Goal: Task Accomplishment & Management: Manage account settings

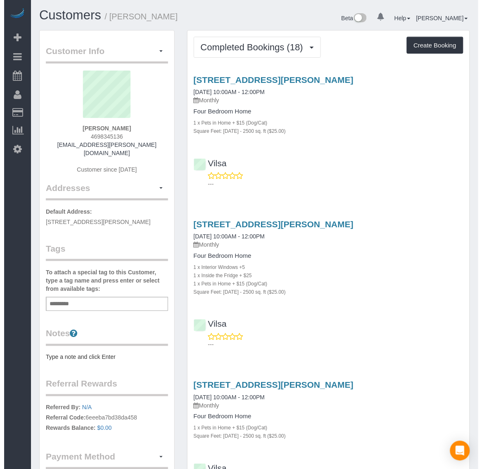
scroll to position [2747, 474]
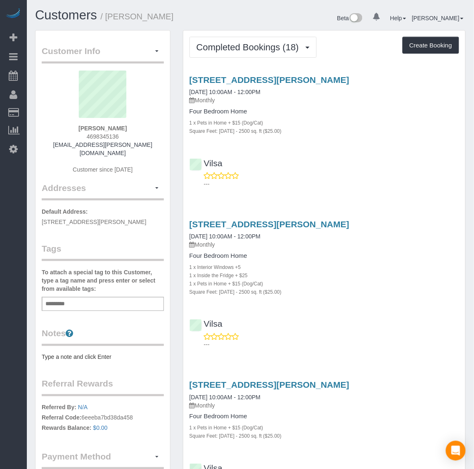
drag, startPoint x: 83, startPoint y: 131, endPoint x: 129, endPoint y: 135, distance: 46.8
click at [129, 135] on div "Leigh Inbody 4698345136 leigh.inbody@gmail.com Customer since 2024" at bounding box center [103, 126] width 122 height 111
click at [83, 135] on div "Leigh Inbody 4698345136 leigh.inbody@gmail.com Customer since 2024" at bounding box center [103, 126] width 122 height 111
drag, startPoint x: 85, startPoint y: 135, endPoint x: 131, endPoint y: 135, distance: 46.7
click at [127, 138] on div "Leigh Inbody 4698345136 leigh.inbody@gmail.com Customer since 2024" at bounding box center [103, 126] width 122 height 111
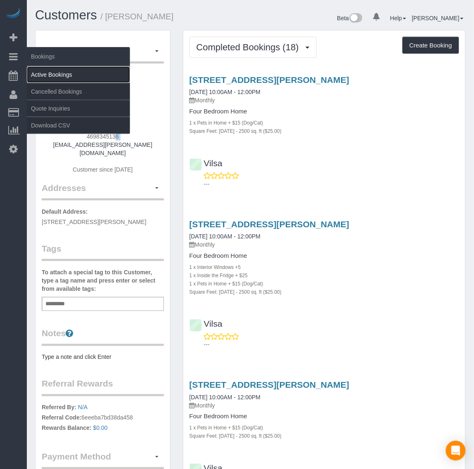
click at [53, 73] on link "Active Bookings" at bounding box center [78, 74] width 103 height 17
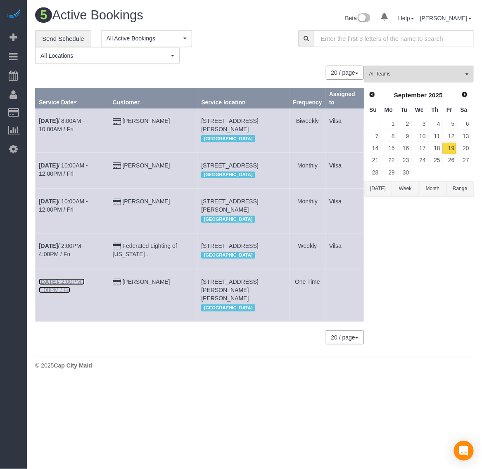
click at [42, 285] on b "[DATE]" at bounding box center [48, 282] width 19 height 7
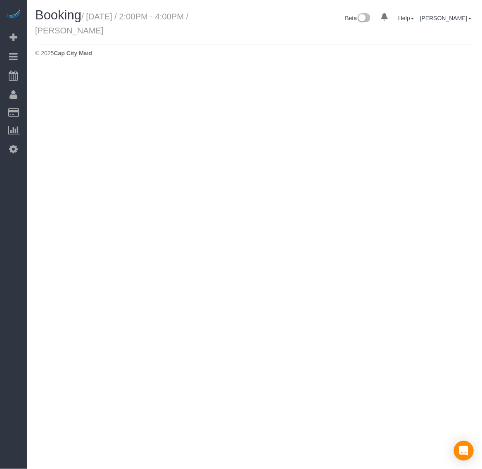
select select "VA"
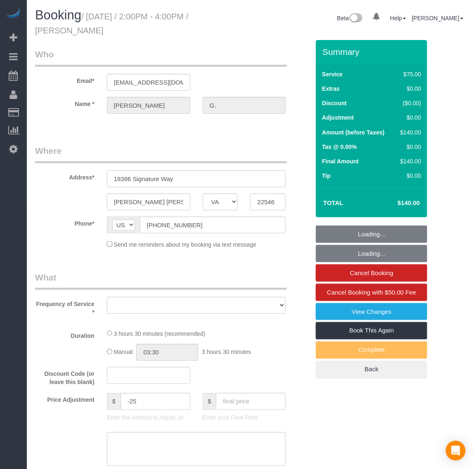
select select "string:fspay-e2438eb6-8880-415e-aac2-a1979ed05b82"
select select "2"
select select "spot15"
select select "number:1"
select select "number:42"
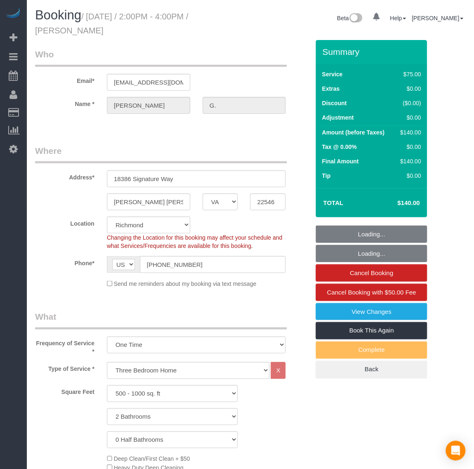
select select "object:6737"
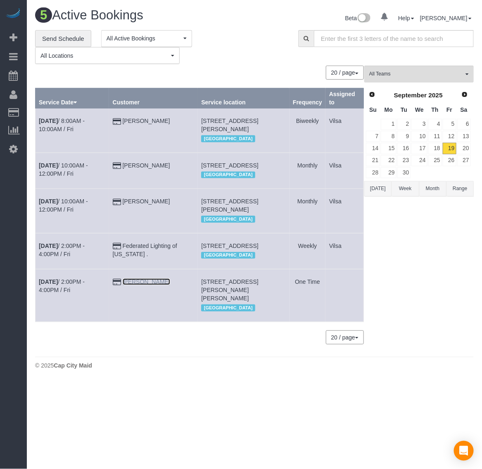
click at [148, 285] on link "[PERSON_NAME]" at bounding box center [146, 282] width 47 height 7
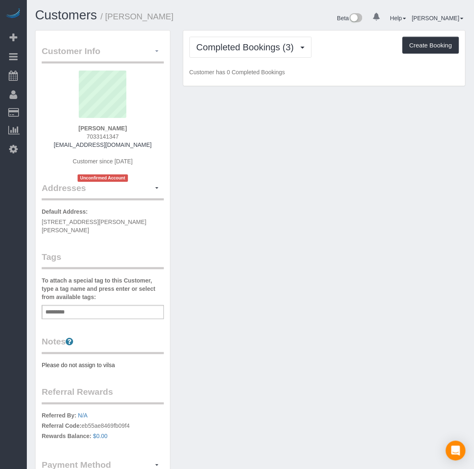
click at [157, 50] on button "button" at bounding box center [157, 51] width 14 height 13
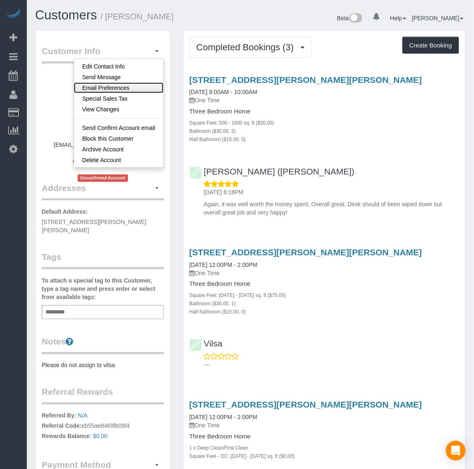
click at [128, 89] on link "Email Preferences" at bounding box center [119, 88] width 90 height 11
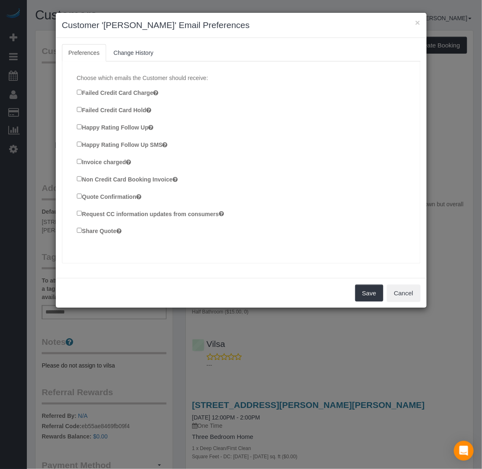
scroll to position [206, 0]
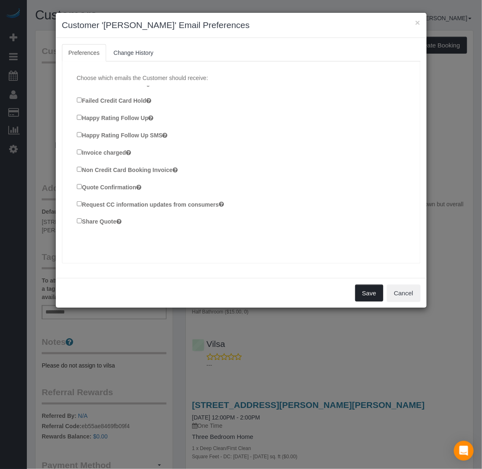
click at [366, 295] on button "Save" at bounding box center [369, 293] width 28 height 17
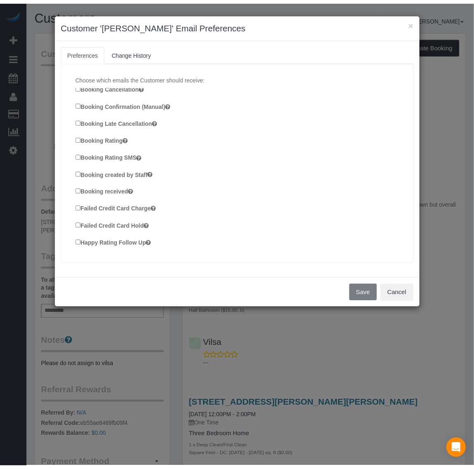
scroll to position [52, 0]
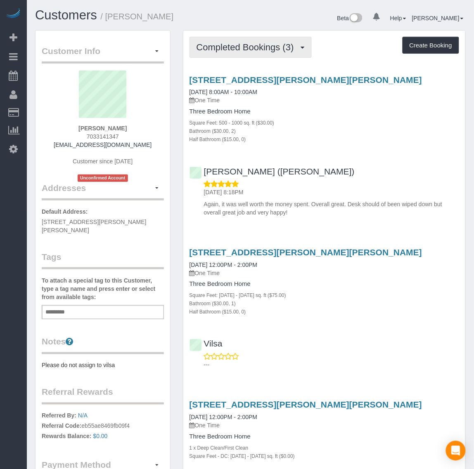
click at [294, 43] on span "Completed Bookings (3)" at bounding box center [248, 47] width 102 height 10
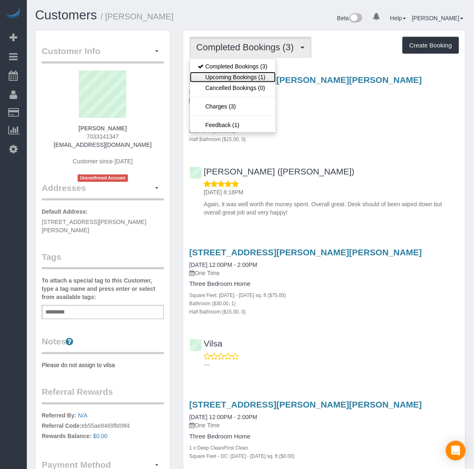
click at [270, 72] on link "Upcoming Bookings (1)" at bounding box center [233, 77] width 86 height 11
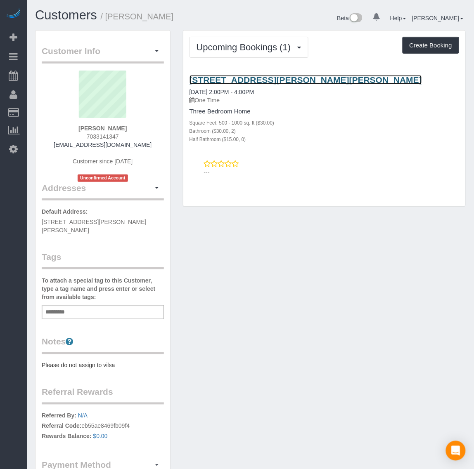
click at [231, 78] on link "[STREET_ADDRESS][PERSON_NAME][PERSON_NAME]" at bounding box center [306, 79] width 233 height 9
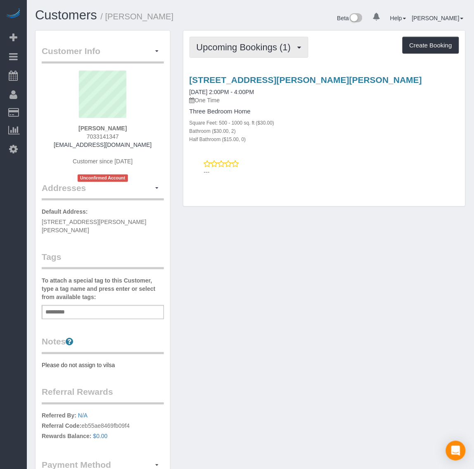
click at [248, 42] on span "Upcoming Bookings (1)" at bounding box center [246, 47] width 99 height 10
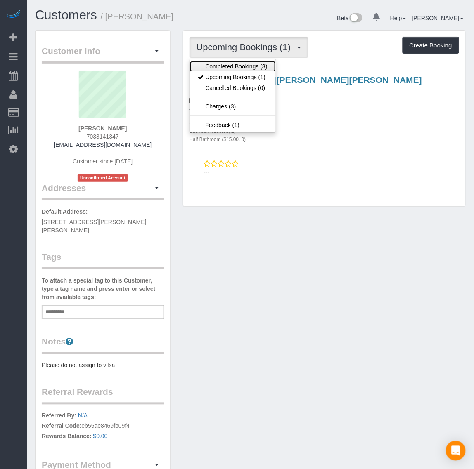
click at [250, 63] on link "Completed Bookings (3)" at bounding box center [233, 66] width 86 height 11
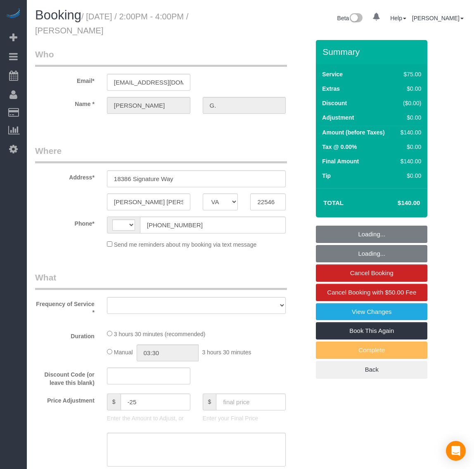
select select "VA"
select select "string:[GEOGRAPHIC_DATA]"
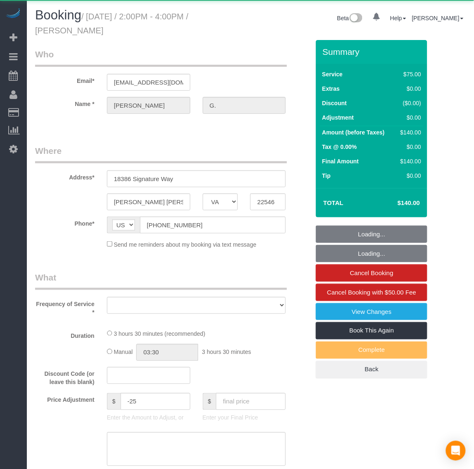
select select "string:fspay-e2438eb6-8880-415e-aac2-a1979ed05b82"
select select "number:1"
select select "number:42"
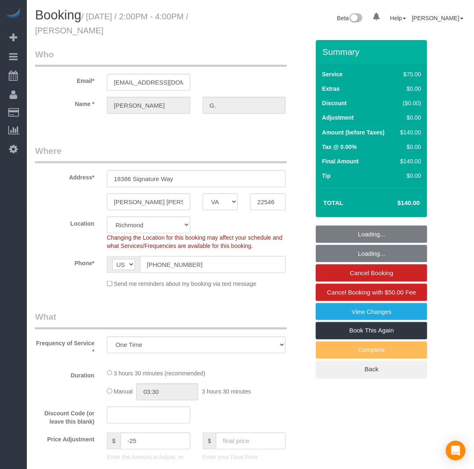
select select "object:770"
select select "2"
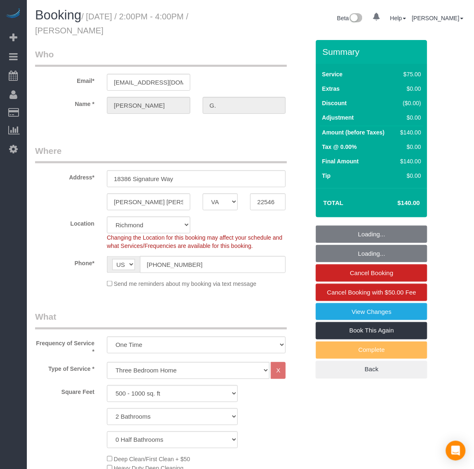
select select "object:977"
select select "spot1"
select select "2"
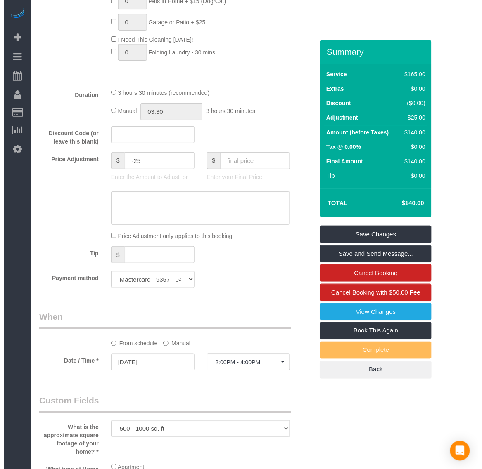
scroll to position [619, 0]
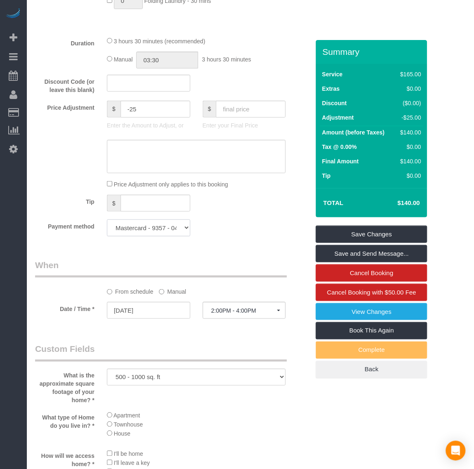
click at [164, 234] on select "Mastercard - 9357 - 04/2027 (Default) Add Credit Card ─────────────── Cash Chec…" at bounding box center [148, 228] width 83 height 17
click at [241, 212] on div "Tip $" at bounding box center [172, 204] width 287 height 19
click at [348, 259] on link "Save and Send Message..." at bounding box center [371, 253] width 111 height 17
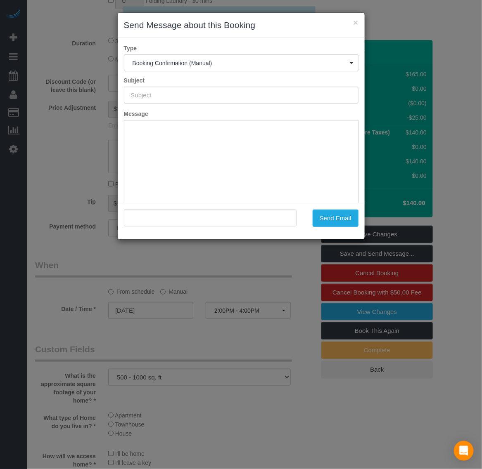
scroll to position [0, 0]
type input "Booking Confirmed!"
type input ""[PERSON_NAME]" <[EMAIL_ADDRESS][DOMAIN_NAME]>"
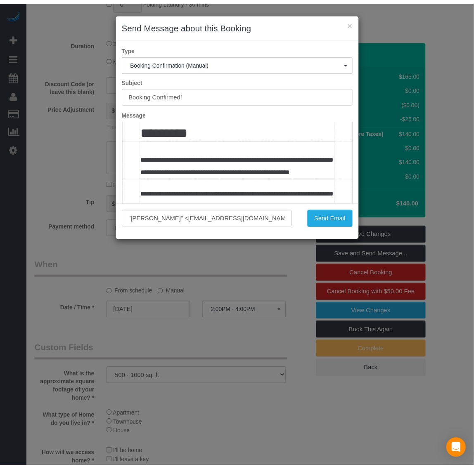
scroll to position [258, 0]
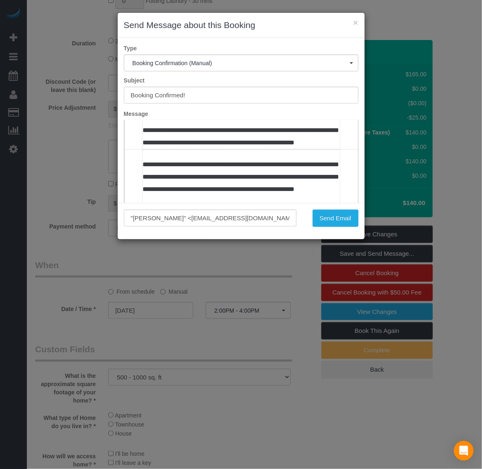
click at [358, 24] on div "× Send Message about this Booking" at bounding box center [241, 25] width 247 height 25
click at [353, 23] on button "×" at bounding box center [355, 22] width 5 height 9
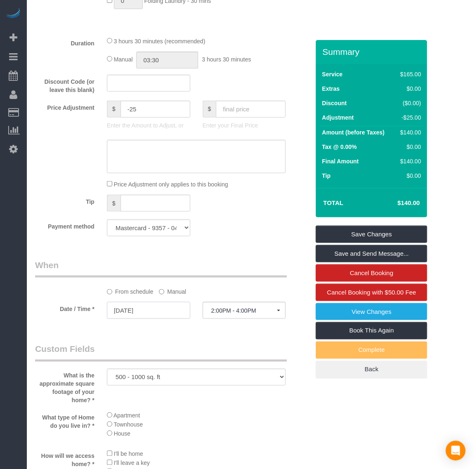
click at [133, 318] on input "[DATE]" at bounding box center [148, 310] width 83 height 17
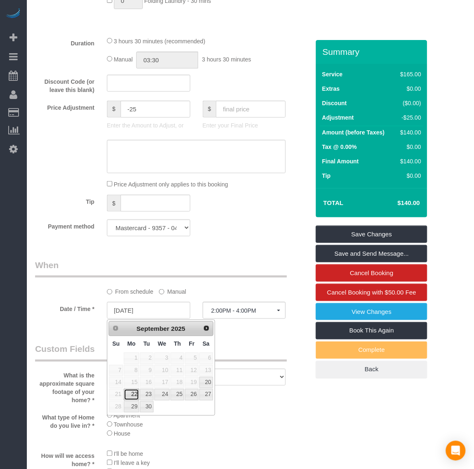
drag, startPoint x: 135, startPoint y: 398, endPoint x: 144, endPoint y: 393, distance: 10.2
click at [135, 398] on link "22" at bounding box center [131, 394] width 15 height 11
type input "[DATE]"
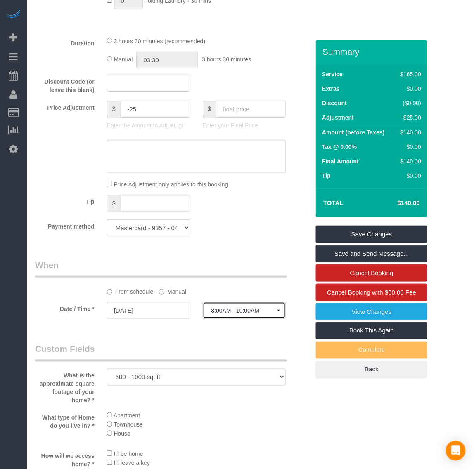
click at [245, 310] on span "8:00AM - 10:00AM" at bounding box center [244, 311] width 66 height 7
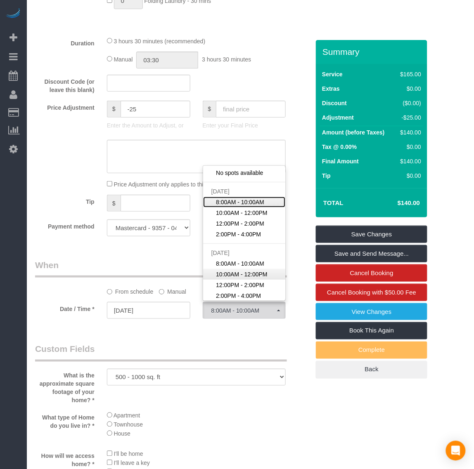
scroll to position [104, 0]
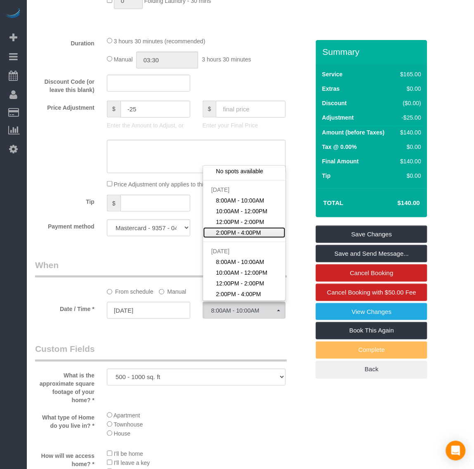
click at [251, 234] on span "2:00PM - 4:00PM" at bounding box center [238, 233] width 45 height 8
select select "spot10"
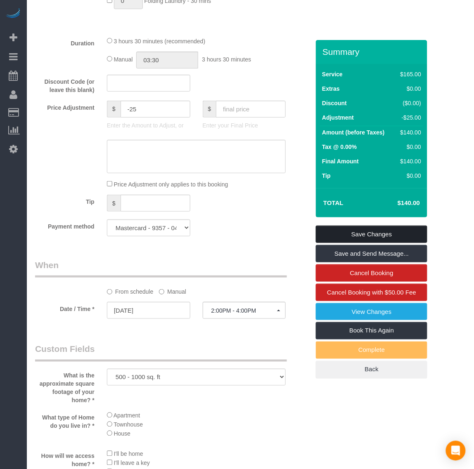
click at [360, 233] on link "Save Changes" at bounding box center [371, 234] width 111 height 17
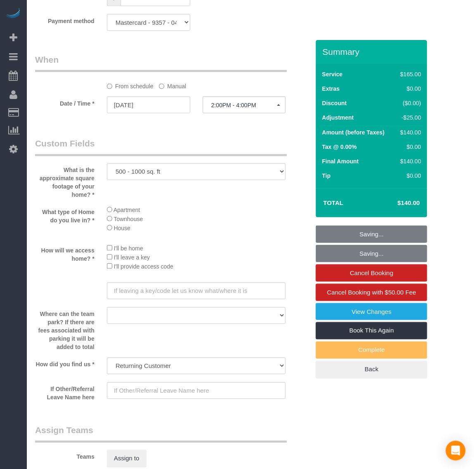
scroll to position [826, 0]
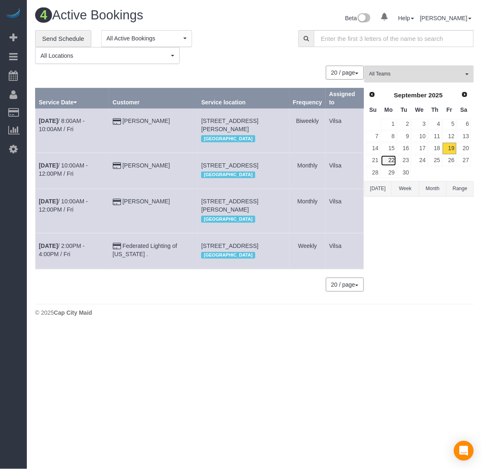
drag, startPoint x: 391, startPoint y: 161, endPoint x: 358, endPoint y: 162, distance: 33.1
click at [390, 159] on link "22" at bounding box center [388, 160] width 15 height 11
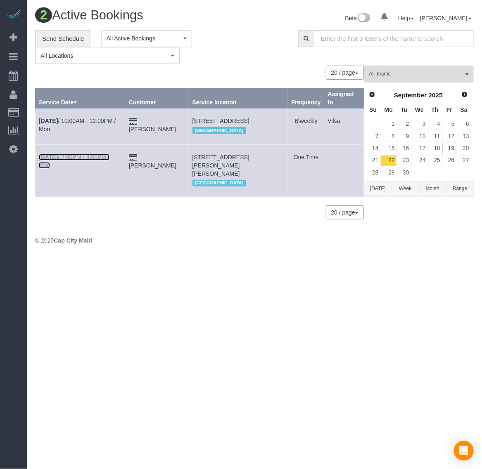
click at [43, 159] on b "[DATE]" at bounding box center [48, 157] width 19 height 7
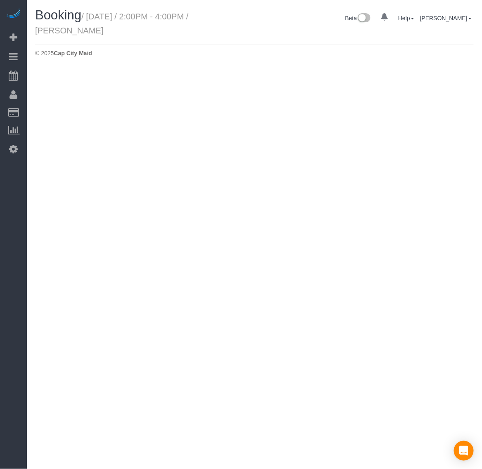
select select "VA"
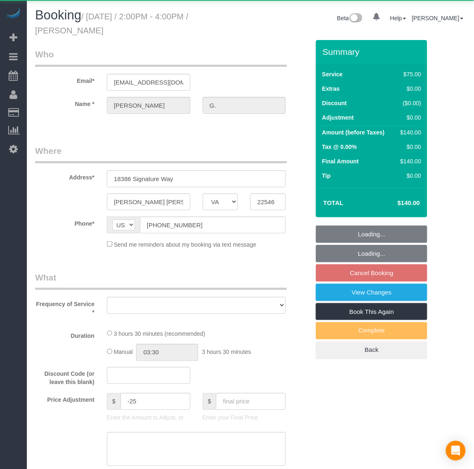
select select "string:fspay-e2438eb6-8880-415e-aac2-a1979ed05b82"
select select "spot18"
select select "number:1"
select select "number:42"
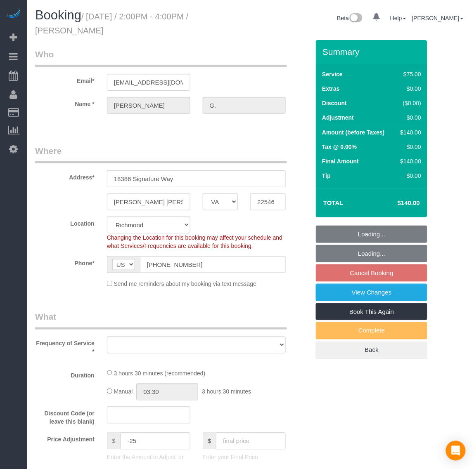
select select "2"
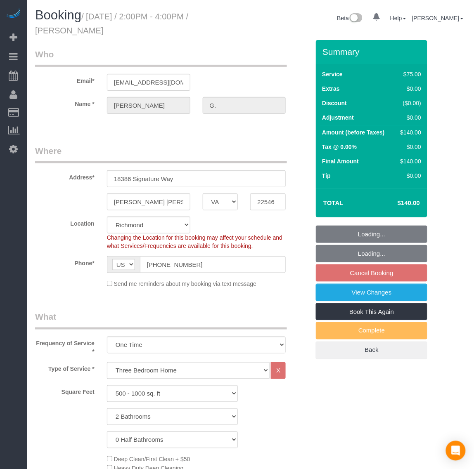
select select "object:2090"
select select "2"
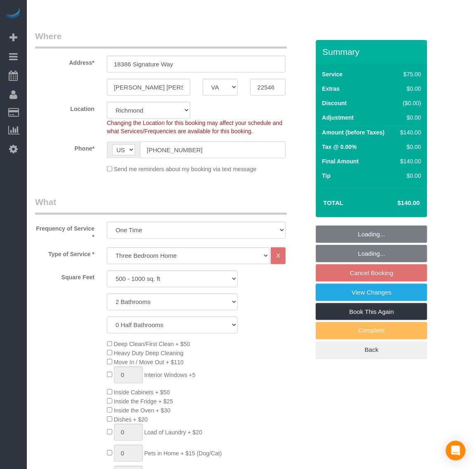
select select "object:2187"
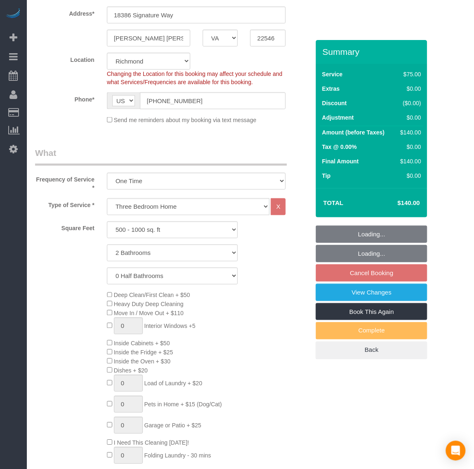
scroll to position [310, 0]
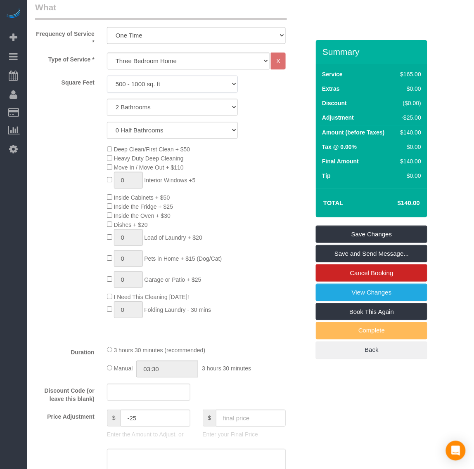
click at [145, 83] on select "500 - 1000 sq. ft [DATE] - [DATE] sq. ft [DATE] - [DATE] sq. ft [DATE] - 2500 s…" at bounding box center [172, 84] width 131 height 17
select select "1001"
click at [107, 76] on select "500 - 1000 sq. ft [DATE] - [DATE] sq. ft [DATE] - [DATE] sq. ft [DATE] - 2500 s…" at bounding box center [172, 84] width 131 height 17
click at [240, 419] on input "text" at bounding box center [251, 418] width 70 height 17
type input "140"
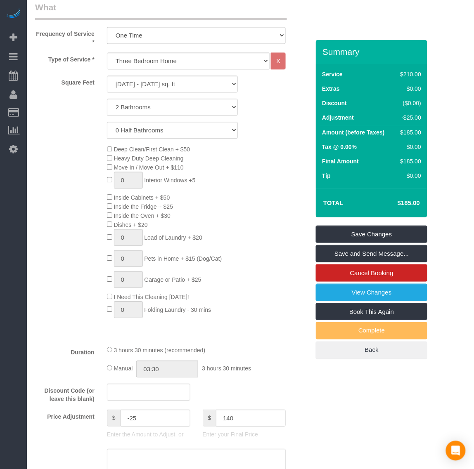
type input "-70"
click at [375, 258] on link "Save and Send Message..." at bounding box center [371, 253] width 111 height 17
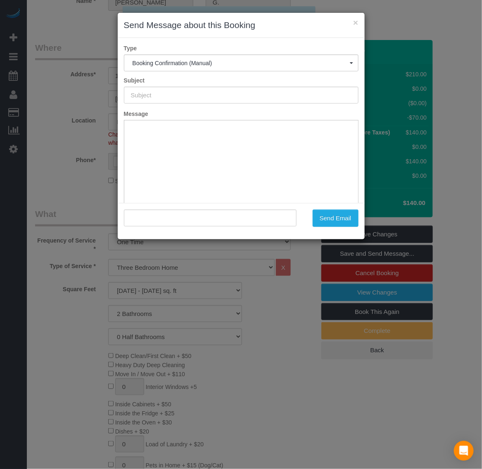
scroll to position [0, 0]
type input "Booking Confirmed!"
type input ""[PERSON_NAME]" <[EMAIL_ADDRESS][DOMAIN_NAME]>"
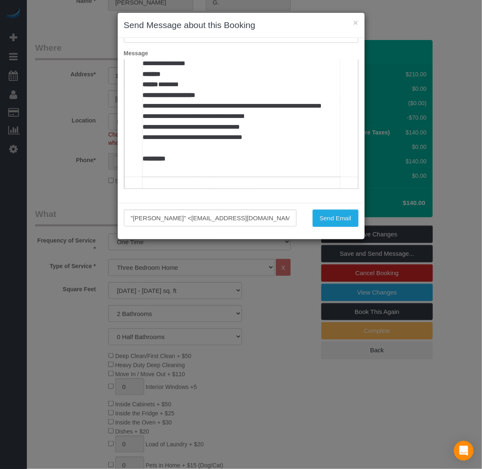
scroll to position [568, 0]
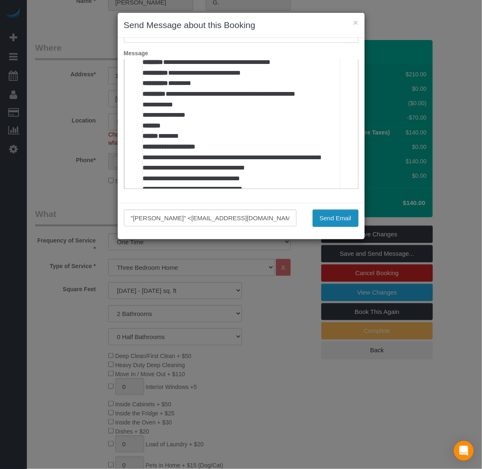
click at [328, 220] on button "Send Email" at bounding box center [336, 218] width 46 height 17
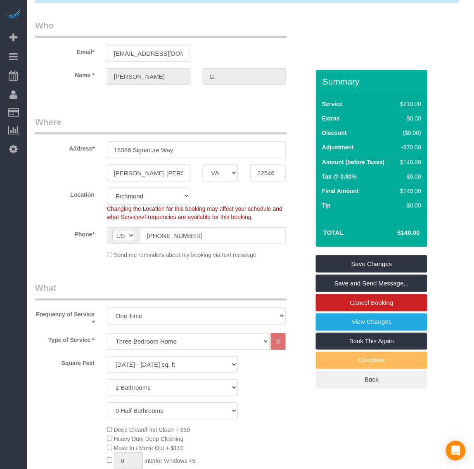
scroll to position [0, 0]
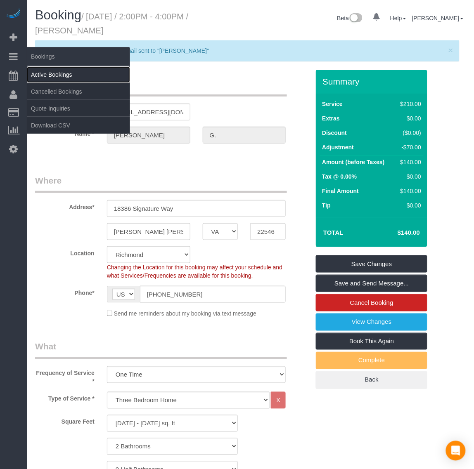
click at [54, 71] on link "Active Bookings" at bounding box center [78, 74] width 103 height 17
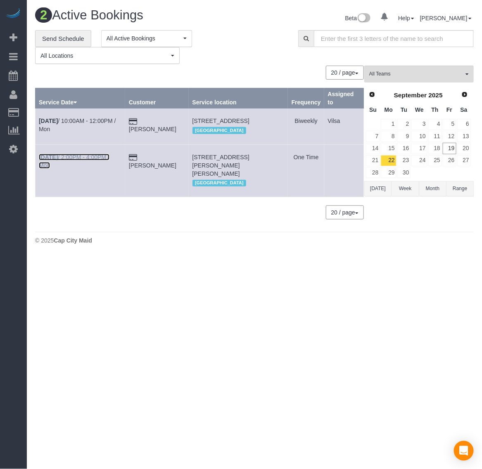
click at [45, 158] on b "[DATE]" at bounding box center [48, 157] width 19 height 7
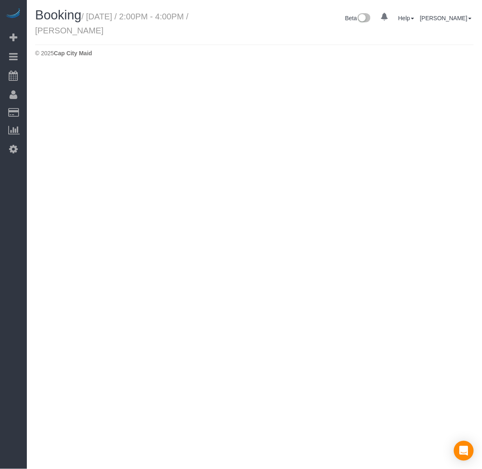
select select "VA"
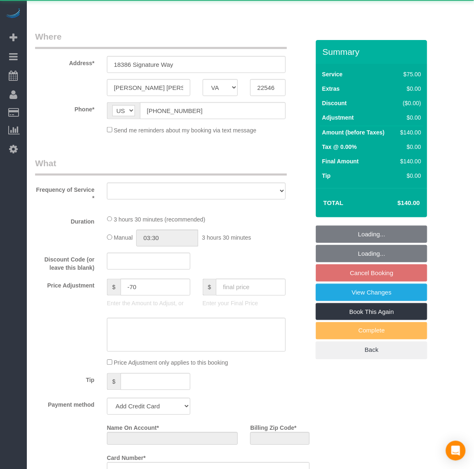
select select "number:1"
select select "number:42"
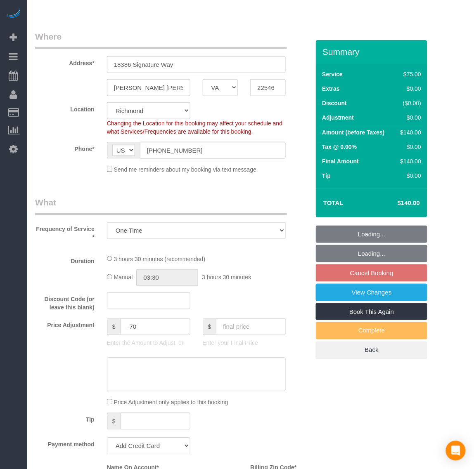
select select "object:2962"
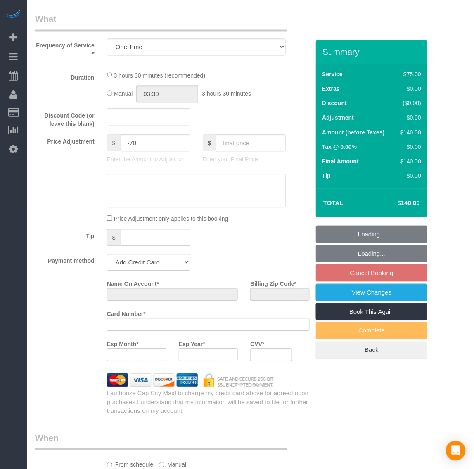
select select "string:fspay-e2438eb6-8880-415e-aac2-a1979ed05b82"
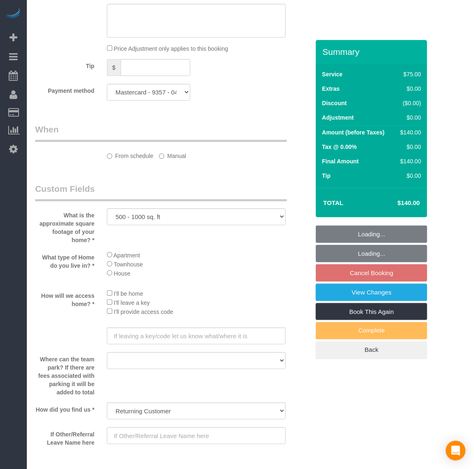
scroll to position [843, 0]
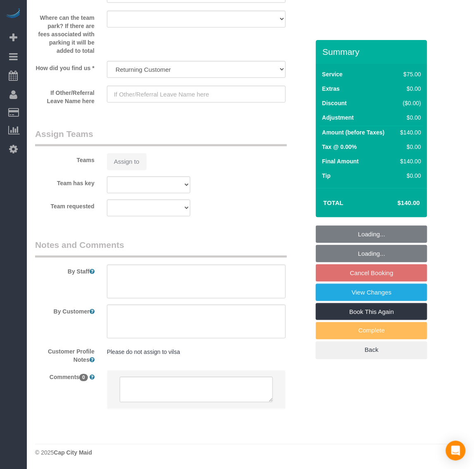
select select "1001"
select select "2"
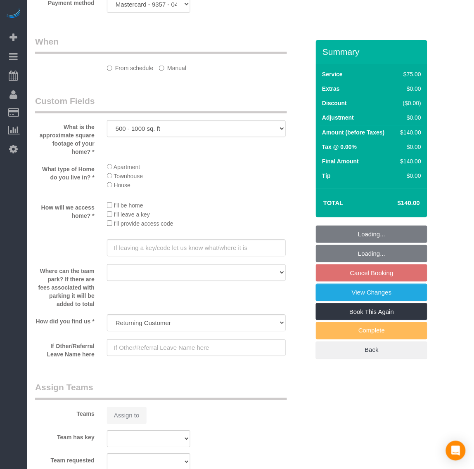
select select "object:3126"
select select "spot38"
select select "1001"
select select "2"
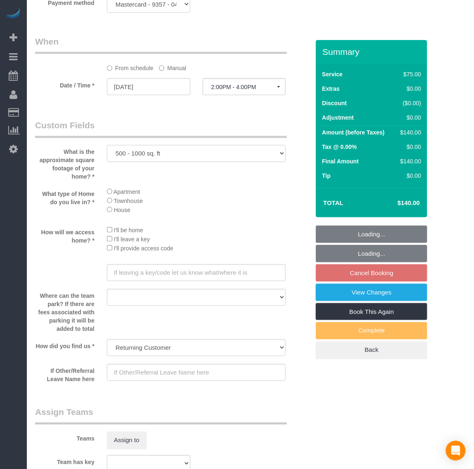
click at [170, 155] on select "500 - 1000 sq. ft [DATE] - [DATE] sq. ft [DATE] - [DATE] sq. ft [DATE] - 2500 s…" at bounding box center [196, 153] width 179 height 17
select select "number:2"
click at [107, 146] on select "500 - 1000 sq. ft [DATE] - [DATE] sq. ft [DATE] - [DATE] sq. ft [DATE] - 2500 s…" at bounding box center [196, 153] width 179 height 17
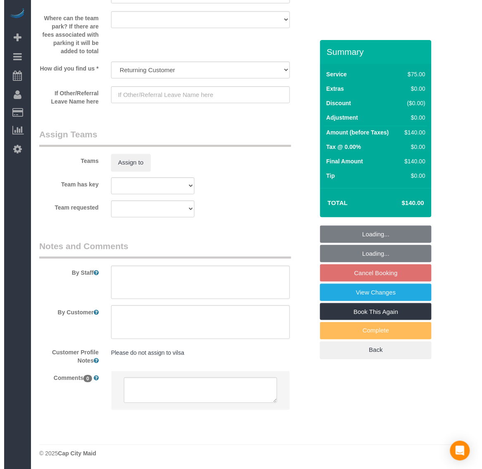
scroll to position [1123, 0]
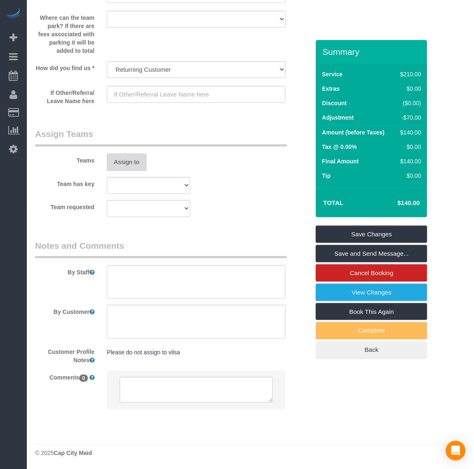
click at [126, 162] on button "Assign to" at bounding box center [127, 162] width 40 height 17
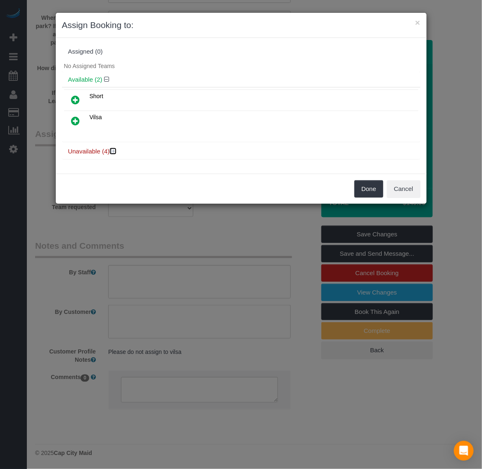
click at [114, 150] on icon at bounding box center [113, 151] width 5 height 6
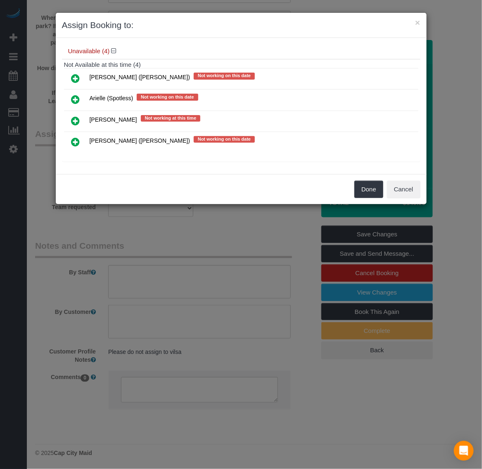
click at [78, 96] on icon at bounding box center [75, 100] width 9 height 10
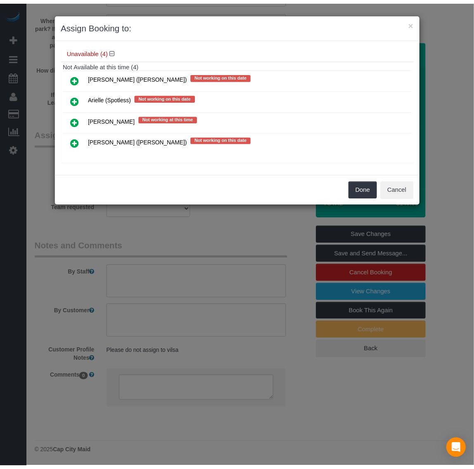
scroll to position [100, 0]
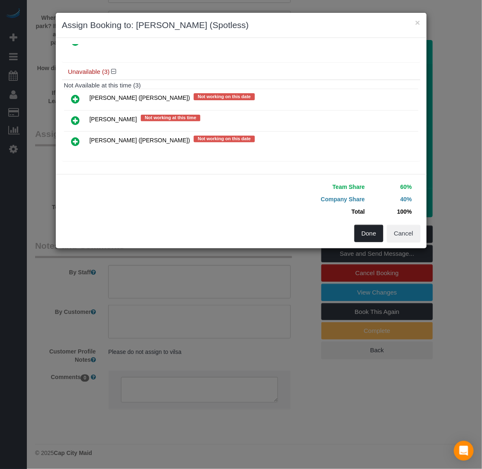
click at [363, 230] on button "Done" at bounding box center [368, 233] width 29 height 17
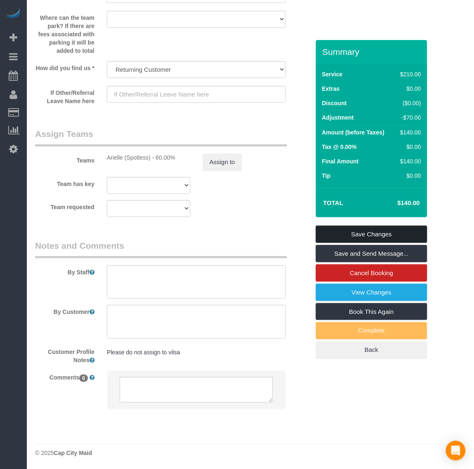
click at [359, 231] on link "Save Changes" at bounding box center [371, 234] width 111 height 17
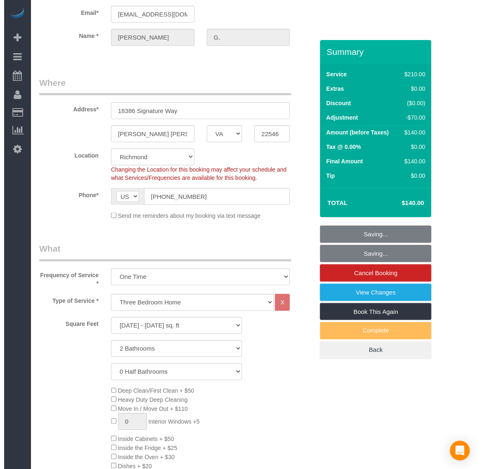
scroll to position [0, 0]
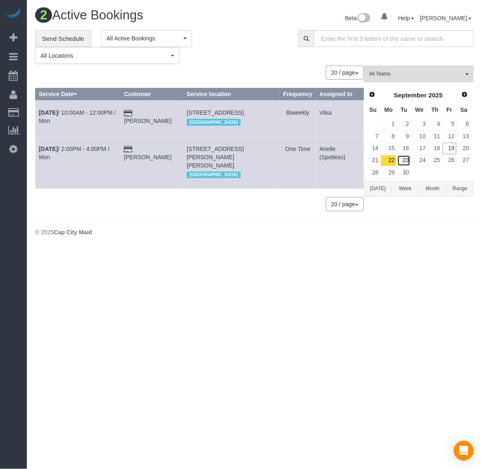
click at [405, 160] on link "23" at bounding box center [404, 160] width 14 height 11
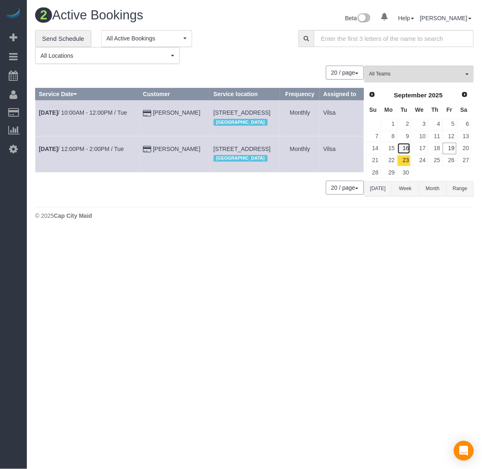
click at [408, 149] on link "16" at bounding box center [404, 148] width 14 height 11
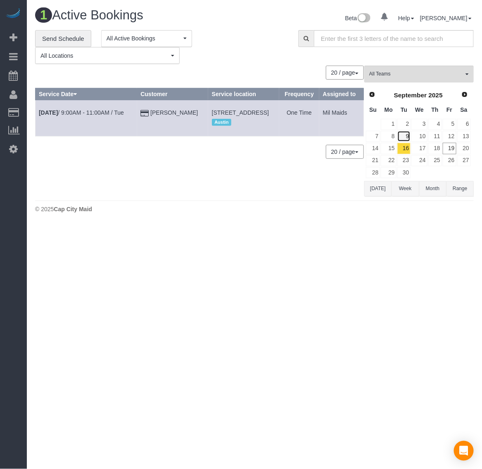
click at [406, 138] on link "9" at bounding box center [404, 136] width 14 height 11
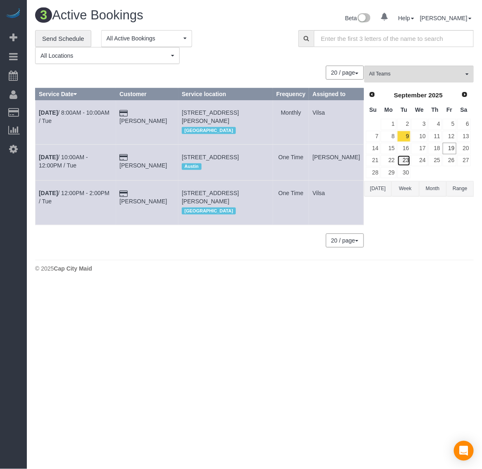
click at [408, 163] on link "23" at bounding box center [404, 160] width 14 height 11
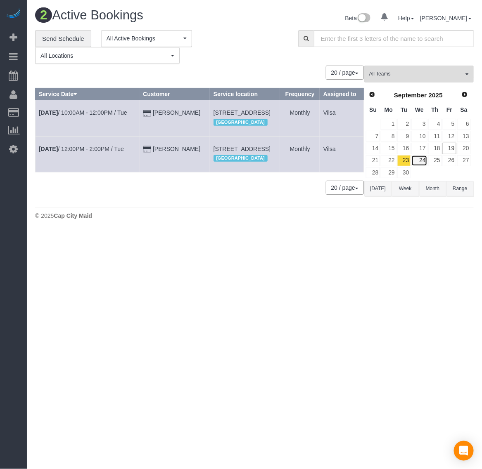
click at [422, 162] on link "24" at bounding box center [419, 160] width 16 height 11
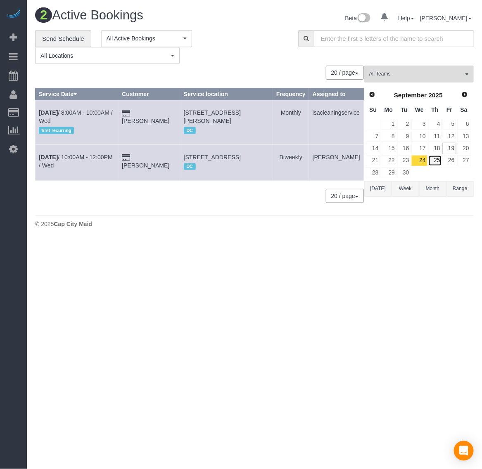
click at [435, 159] on link "25" at bounding box center [435, 160] width 14 height 11
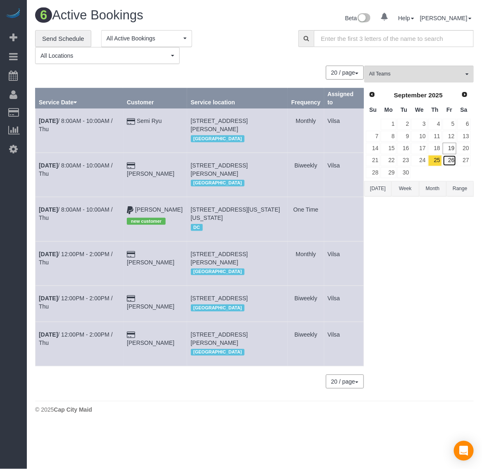
click at [450, 164] on link "26" at bounding box center [450, 160] width 14 height 11
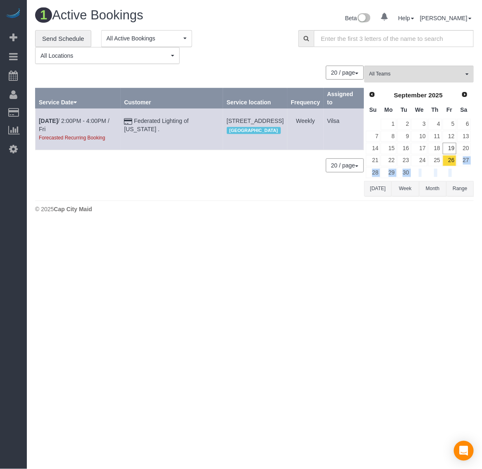
click at [461, 165] on tbody "1 2 3 4 5 6 7 8 9 10 11 12 13 14 15 16 17 18 19 20 21 22 23 24 25 26 27 28 29 30" at bounding box center [418, 148] width 106 height 61
click at [470, 163] on link "27" at bounding box center [464, 160] width 14 height 11
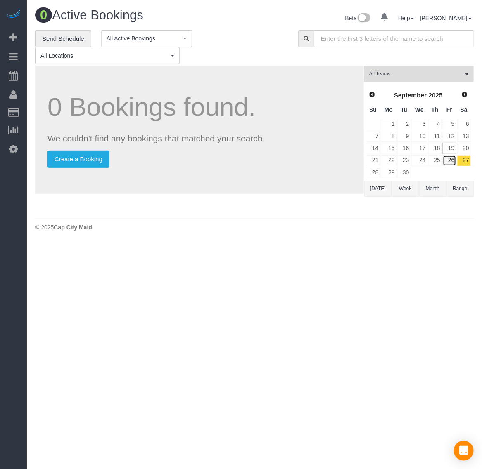
click at [445, 158] on link "26" at bounding box center [450, 160] width 14 height 11
click at [451, 150] on link "19" at bounding box center [450, 148] width 14 height 11
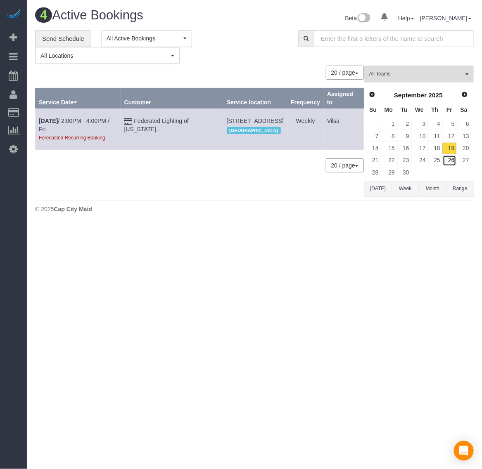
click at [443, 162] on link "26" at bounding box center [450, 160] width 14 height 11
click at [436, 162] on link "25" at bounding box center [435, 160] width 14 height 11
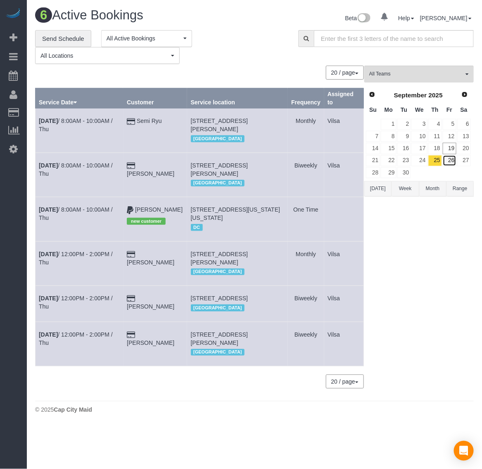
click at [453, 163] on link "26" at bounding box center [450, 160] width 14 height 11
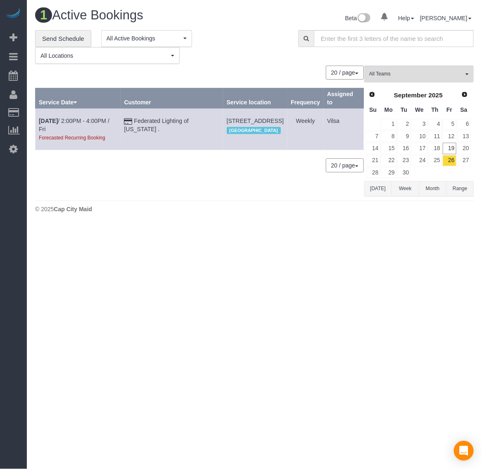
click at [442, 162] on td "26" at bounding box center [449, 161] width 14 height 12
click at [442, 164] on td "26" at bounding box center [449, 161] width 14 height 12
click at [436, 164] on link "25" at bounding box center [435, 160] width 14 height 11
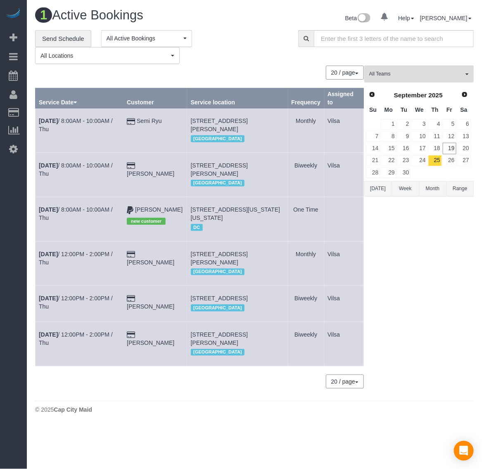
click at [393, 214] on div "All Teams Remove Team Filters [PERSON_NAME] ([PERSON_NAME]) Arielle (Spotless) …" at bounding box center [418, 232] width 109 height 332
click at [316, 379] on div "0 Bookings found. We couldn't find any bookings that matched your search. Creat…" at bounding box center [199, 232] width 329 height 332
